Goal: Task Accomplishment & Management: Manage account settings

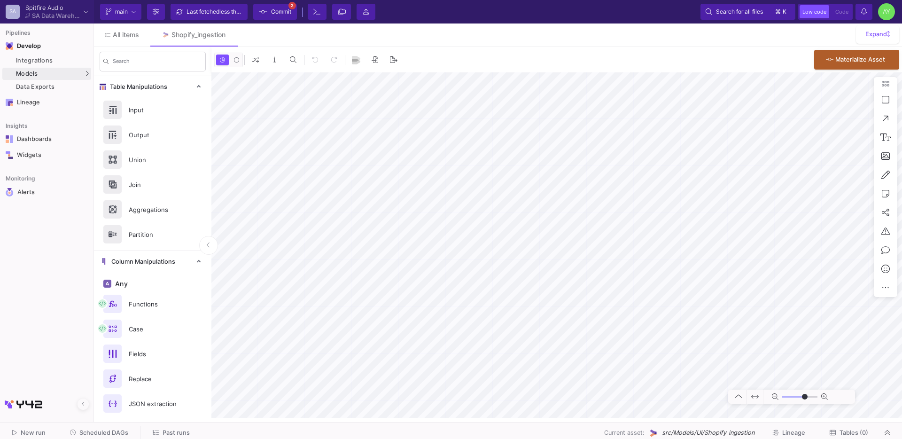
click at [273, 13] on span "Commit" at bounding box center [281, 12] width 20 height 14
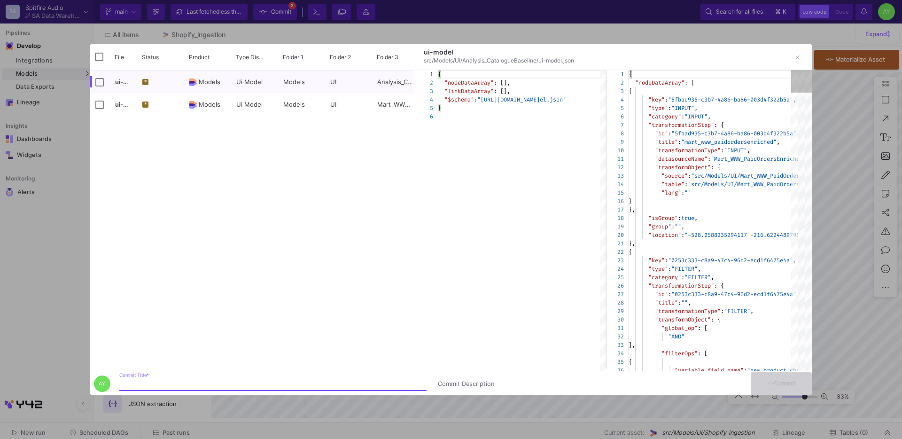
click at [264, 377] on div "Commit Title *" at bounding box center [272, 381] width 307 height 17
click at [242, 382] on input "Commit Title *" at bounding box center [272, 384] width 307 height 8
click at [143, 379] on div "Commit Title *" at bounding box center [272, 381] width 307 height 17
type input "-23"
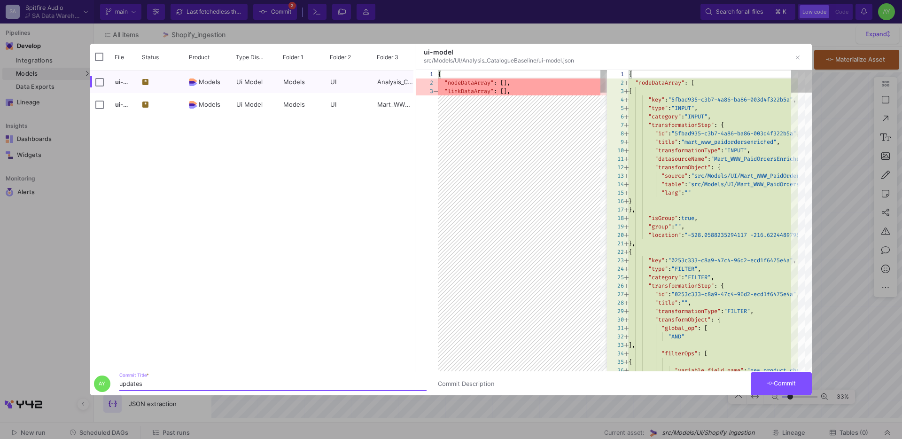
type input "updates"
click at [773, 381] on span "Commit" at bounding box center [782, 383] width 30 height 7
